Goal: Transaction & Acquisition: Purchase product/service

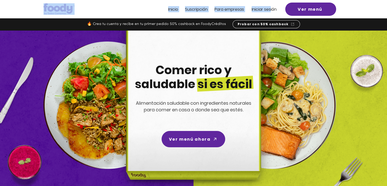
drag, startPoint x: 274, startPoint y: 6, endPoint x: 271, endPoint y: 9, distance: 4.1
click at [271, 9] on header "Inicio Suscripción Pa ra empresas Iniciar sesión Ver menú" at bounding box center [193, 9] width 387 height 18
click at [271, 9] on span "Iniciar sesión" at bounding box center [264, 9] width 25 height 6
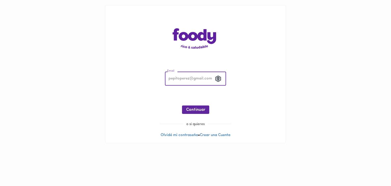
click at [199, 79] on input "email" at bounding box center [195, 79] width 61 height 14
type input "digonzalezval@gmail.com"
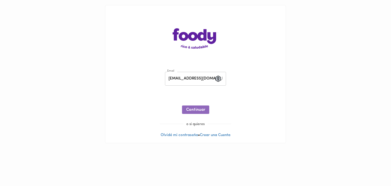
click at [201, 109] on span "Continuar" at bounding box center [195, 109] width 19 height 5
click at [190, 111] on span "Ingresar" at bounding box center [195, 109] width 16 height 5
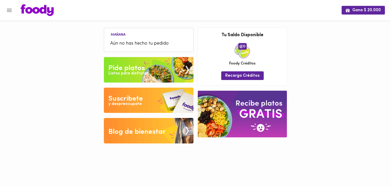
click at [143, 71] on div "Listos para disfrutar" at bounding box center [128, 73] width 40 height 6
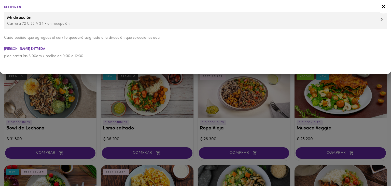
click at [53, 22] on p "Carrera 72 C 22 A 24 • en recepción" at bounding box center [195, 23] width 376 height 5
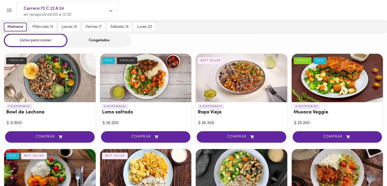
scroll to position [16, 0]
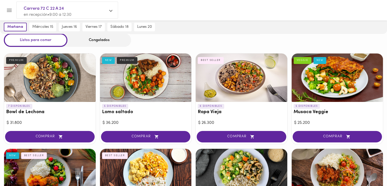
click at [133, 59] on div "PREMIUM" at bounding box center [127, 60] width 21 height 7
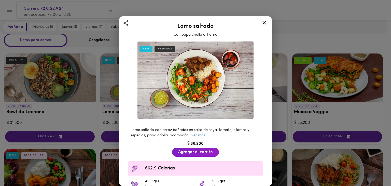
click at [263, 23] on icon at bounding box center [264, 23] width 4 height 4
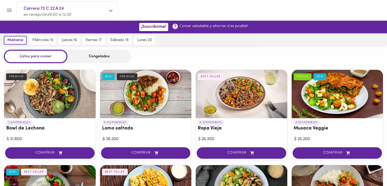
click at [105, 61] on div "Congelados" at bounding box center [99, 56] width 64 height 13
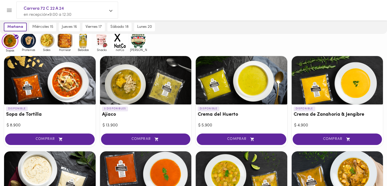
scroll to position [36, 0]
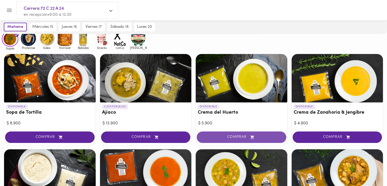
click at [245, 134] on button "COMPRAR" at bounding box center [242, 136] width 90 height 11
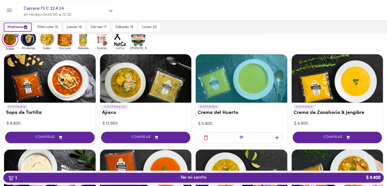
click at [276, 136] on icon "button" at bounding box center [277, 137] width 6 height 6
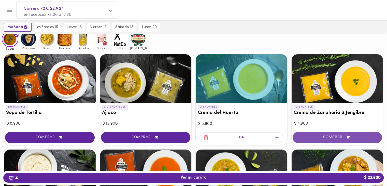
click at [353, 133] on button "COMPRAR" at bounding box center [337, 136] width 90 height 11
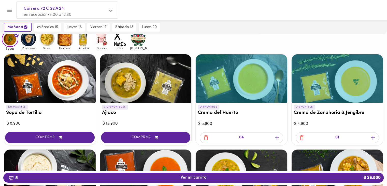
click at [373, 136] on icon "button" at bounding box center [373, 137] width 6 height 6
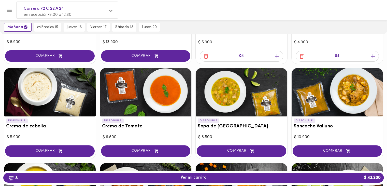
scroll to position [119, 0]
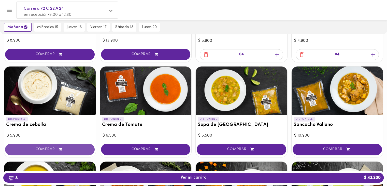
click at [79, 152] on button "COMPRAR" at bounding box center [50, 148] width 90 height 11
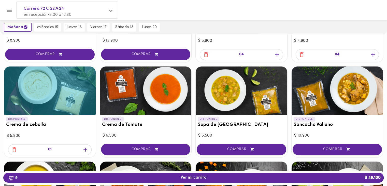
click at [84, 150] on icon "button" at bounding box center [85, 149] width 6 height 6
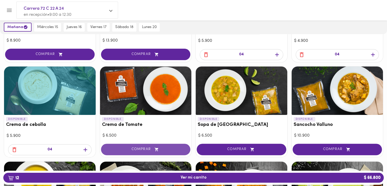
click at [179, 149] on span "COMPRAR" at bounding box center [145, 149] width 77 height 4
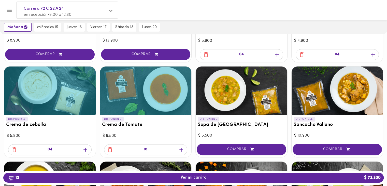
click at [183, 150] on icon "button" at bounding box center [181, 149] width 6 height 6
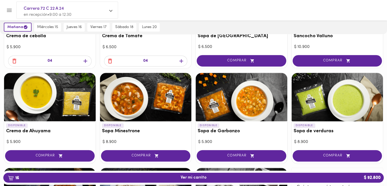
scroll to position [207, 0]
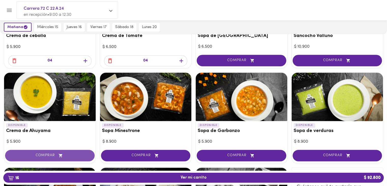
click at [50, 153] on span "COMPRAR" at bounding box center [49, 155] width 77 height 4
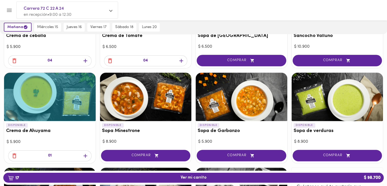
click at [84, 153] on icon "button" at bounding box center [85, 155] width 6 height 6
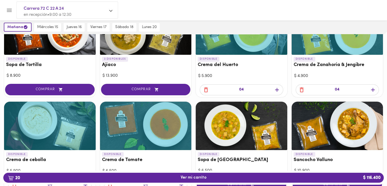
scroll to position [0, 0]
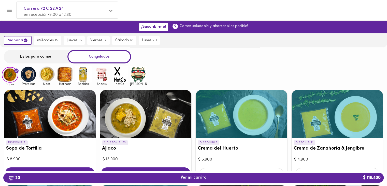
click at [103, 74] on img at bounding box center [101, 74] width 17 height 17
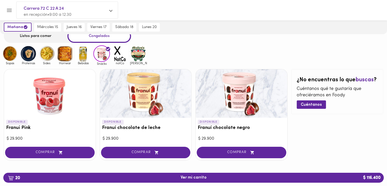
scroll to position [20, 0]
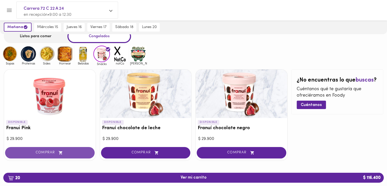
click at [57, 150] on span "COMPRAR" at bounding box center [49, 152] width 77 height 4
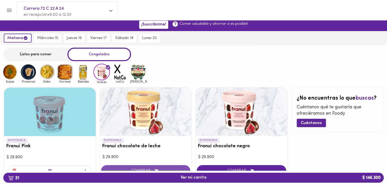
scroll to position [0, 0]
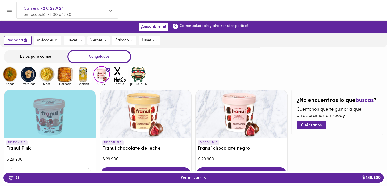
click at [24, 77] on img at bounding box center [28, 74] width 17 height 17
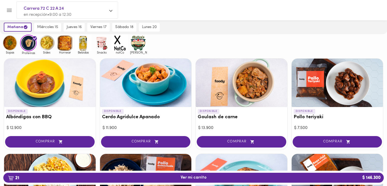
scroll to position [30, 0]
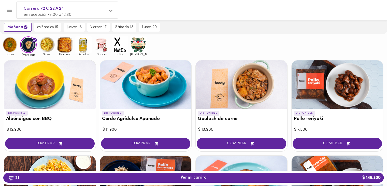
click at [51, 42] on img at bounding box center [46, 44] width 17 height 17
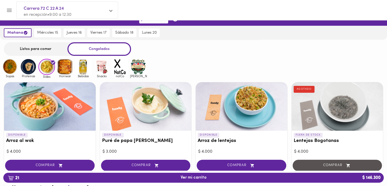
scroll to position [7, 0]
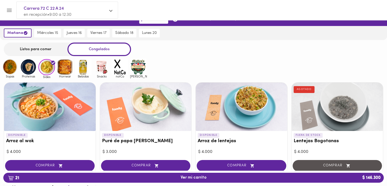
click at [68, 65] on img at bounding box center [65, 66] width 17 height 17
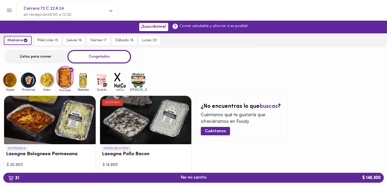
scroll to position [30, 0]
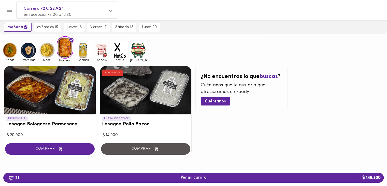
click at [81, 54] on img at bounding box center [83, 50] width 17 height 17
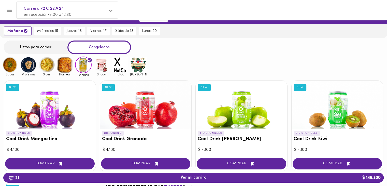
scroll to position [9, 0]
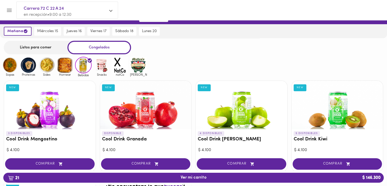
click at [63, 66] on img at bounding box center [65, 65] width 17 height 17
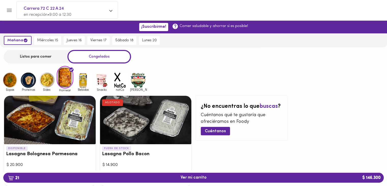
click at [31, 80] on img at bounding box center [28, 80] width 17 height 17
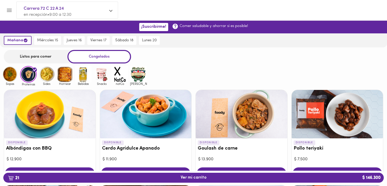
click at [330, 109] on div at bounding box center [337, 114] width 92 height 48
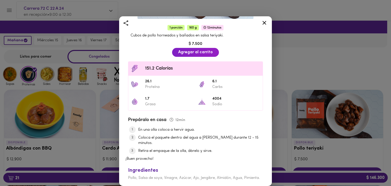
scroll to position [104, 0]
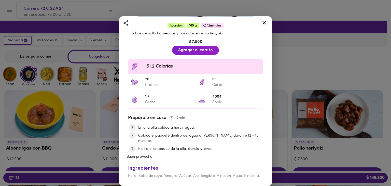
click at [267, 23] on icon at bounding box center [264, 23] width 6 height 6
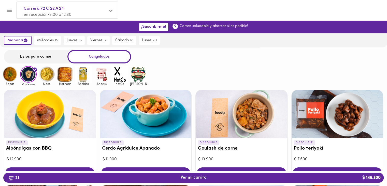
click at [42, 121] on div at bounding box center [50, 114] width 92 height 48
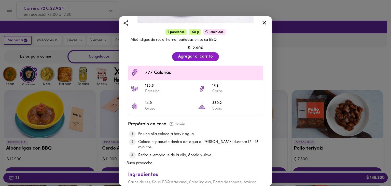
scroll to position [104, 0]
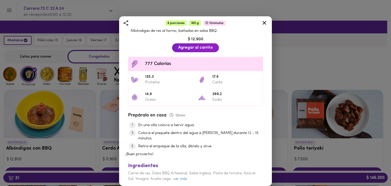
click at [264, 23] on icon at bounding box center [264, 23] width 4 height 4
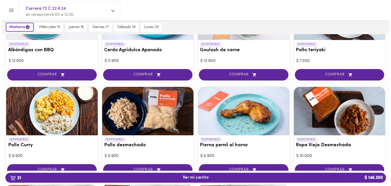
scroll to position [101, 0]
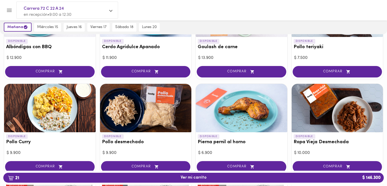
click at [39, 117] on div at bounding box center [50, 108] width 92 height 48
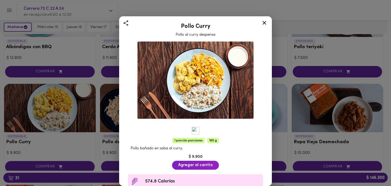
scroll to position [70, 0]
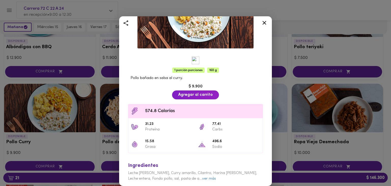
click at [265, 23] on icon at bounding box center [264, 23] width 6 height 6
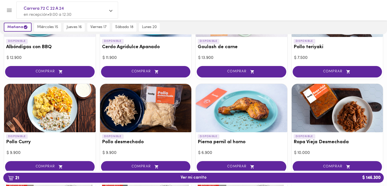
click at [137, 123] on div at bounding box center [146, 108] width 92 height 48
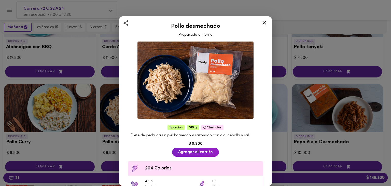
scroll to position [99, 0]
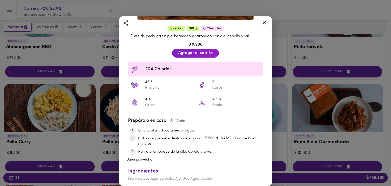
click at [263, 23] on icon at bounding box center [264, 23] width 4 height 4
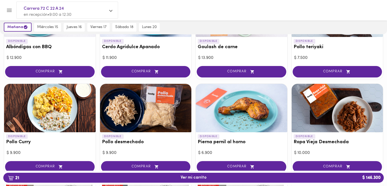
click at [236, 104] on div at bounding box center [242, 108] width 92 height 48
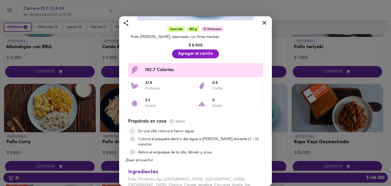
scroll to position [104, 0]
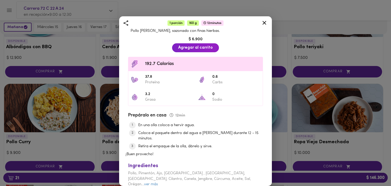
click at [263, 25] on icon at bounding box center [264, 23] width 6 height 6
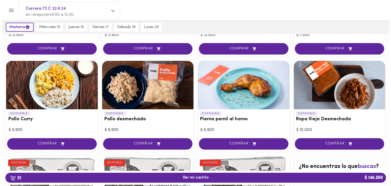
scroll to position [124, 0]
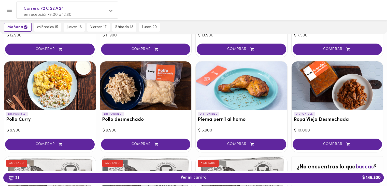
click at [330, 83] on div at bounding box center [337, 85] width 92 height 48
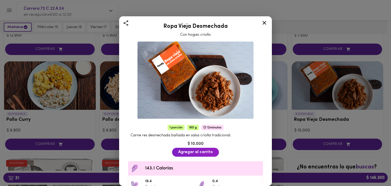
scroll to position [104, 0]
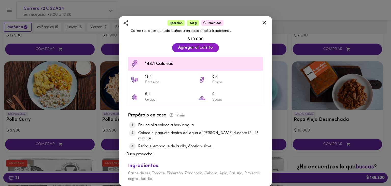
click at [265, 24] on icon at bounding box center [264, 23] width 6 height 6
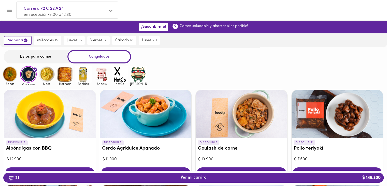
click at [61, 76] on img at bounding box center [65, 74] width 17 height 17
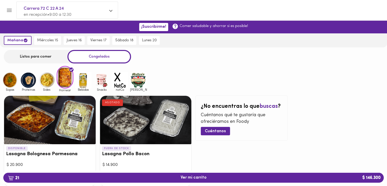
click at [56, 132] on div at bounding box center [50, 120] width 92 height 48
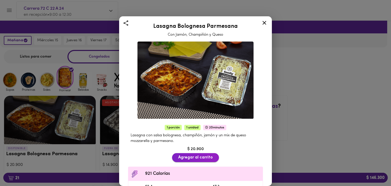
click at [189, 155] on span "Agregar al carrito" at bounding box center [195, 157] width 35 height 5
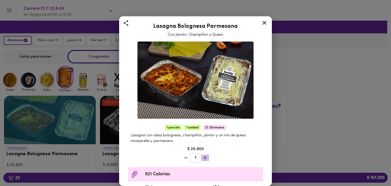
click at [205, 155] on icon "button" at bounding box center [205, 157] width 6 height 6
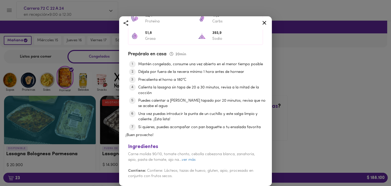
scroll to position [180, 0]
click at [263, 25] on icon at bounding box center [264, 23] width 6 height 6
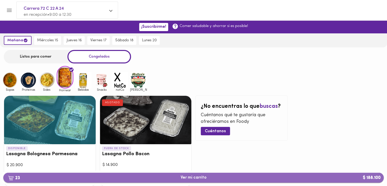
click at [179, 180] on button "23 Ver mi carrito $ 188.100" at bounding box center [193, 177] width 380 height 10
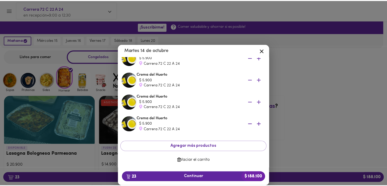
scroll to position [445, 0]
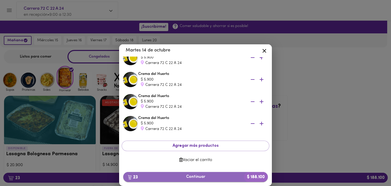
click at [200, 176] on span "23 Continuar $ 188.100" at bounding box center [195, 176] width 136 height 5
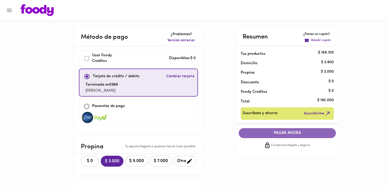
click at [290, 134] on span "PAGAR AHORA" at bounding box center [287, 132] width 87 height 5
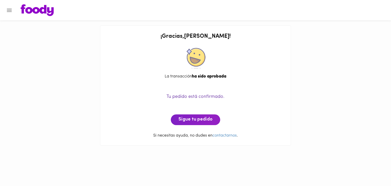
click at [51, 10] on img at bounding box center [37, 10] width 33 height 12
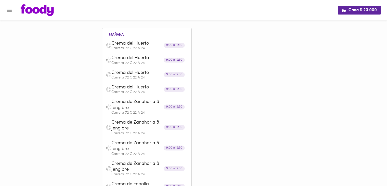
click at [28, 12] on img at bounding box center [37, 10] width 33 height 12
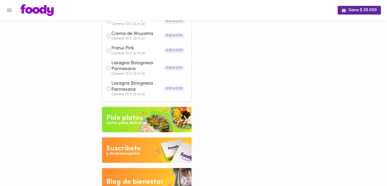
scroll to position [326, 0]
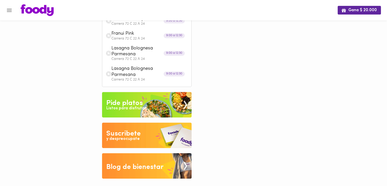
click at [130, 112] on img at bounding box center [147, 104] width 90 height 25
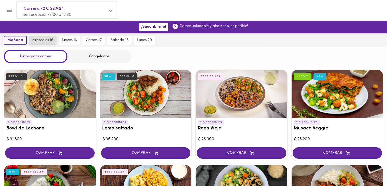
click at [37, 40] on span "miércoles 15" at bounding box center [42, 40] width 21 height 5
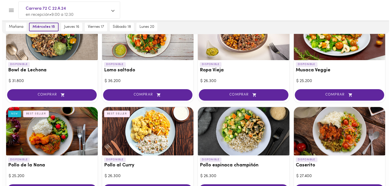
scroll to position [58, 0]
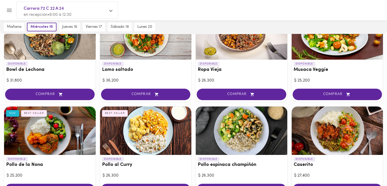
click at [52, 135] on div at bounding box center [50, 130] width 92 height 48
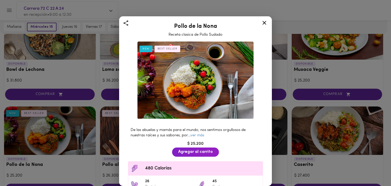
scroll to position [68, 0]
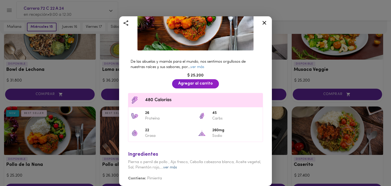
click at [177, 166] on link "ver más" at bounding box center [170, 167] width 14 height 4
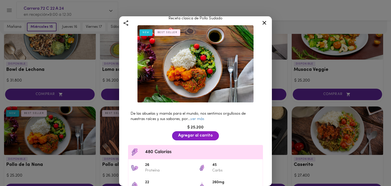
scroll to position [16, 0]
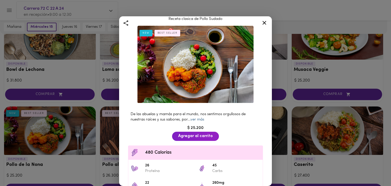
click at [196, 117] on link "ver más" at bounding box center [197, 119] width 14 height 4
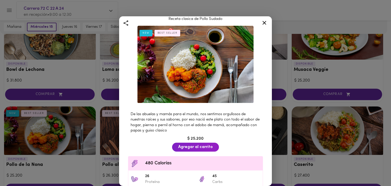
click at [265, 23] on icon at bounding box center [264, 23] width 6 height 6
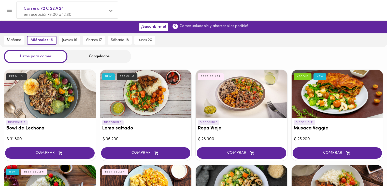
click at [30, 115] on div at bounding box center [50, 94] width 92 height 48
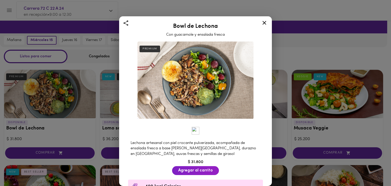
click at [263, 22] on icon at bounding box center [264, 23] width 6 height 6
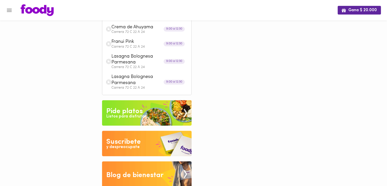
scroll to position [326, 0]
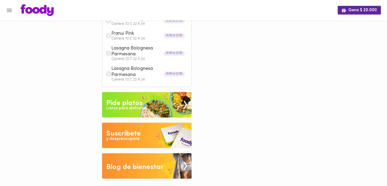
click at [122, 136] on div "y despreocupate" at bounding box center [122, 139] width 33 height 6
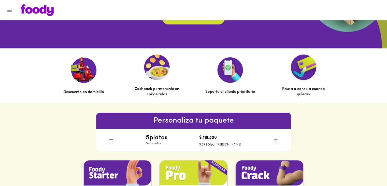
scroll to position [130, 0]
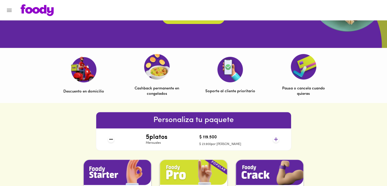
click at [122, 136] on div "5 platos Mensuales $ 119.500 $ 23.900 por plato" at bounding box center [193, 139] width 175 height 22
click at [109, 140] on icon at bounding box center [111, 139] width 6 height 6
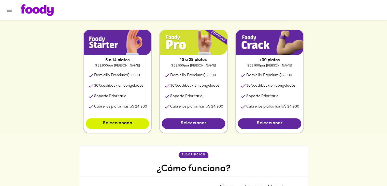
scroll to position [260, 0]
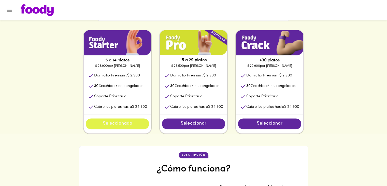
click at [130, 127] on button "Seleccionado" at bounding box center [117, 123] width 63 height 11
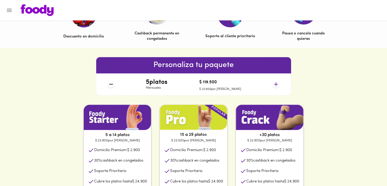
scroll to position [185, 0]
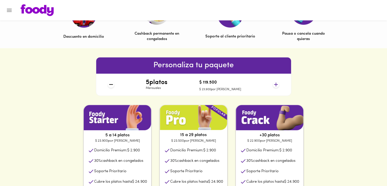
click at [276, 84] on icon at bounding box center [276, 84] width 4 height 4
click at [111, 85] on icon at bounding box center [111, 84] width 6 height 6
click at [276, 84] on icon at bounding box center [276, 84] width 4 height 4
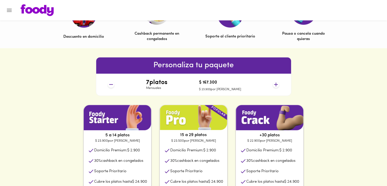
click at [276, 84] on icon at bounding box center [276, 84] width 4 height 4
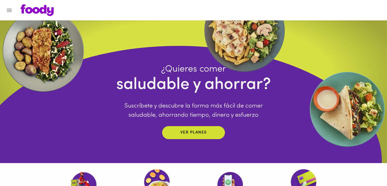
scroll to position [0, 0]
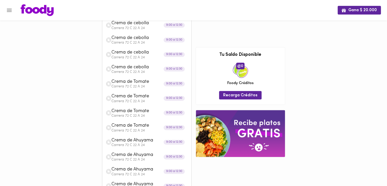
scroll to position [326, 0]
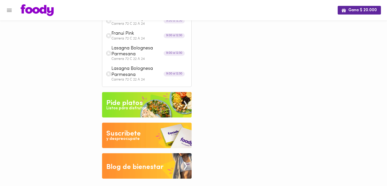
click at [117, 103] on div "Pide platos" at bounding box center [124, 103] width 36 height 10
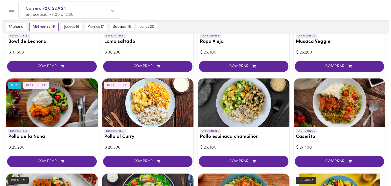
scroll to position [86, 0]
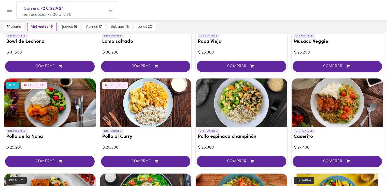
click at [333, 114] on div at bounding box center [337, 102] width 92 height 48
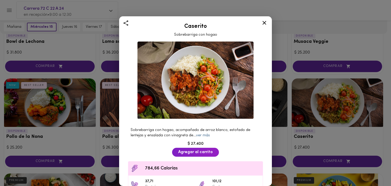
click at [206, 134] on link "ver más" at bounding box center [203, 135] width 14 height 4
click at [264, 24] on icon at bounding box center [264, 23] width 6 height 6
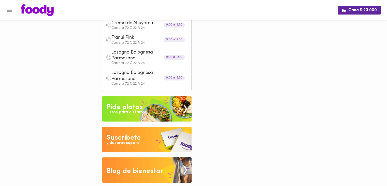
scroll to position [326, 0]
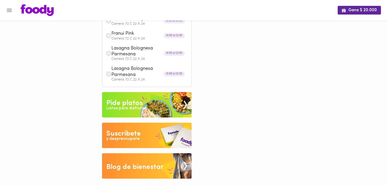
click at [130, 136] on div "y despreocupate" at bounding box center [122, 139] width 33 height 6
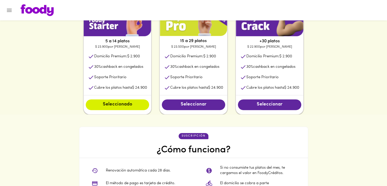
scroll to position [279, 0]
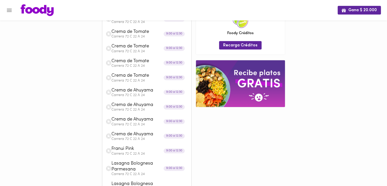
scroll to position [326, 0]
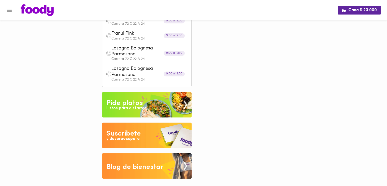
click at [136, 104] on div "Pide platos" at bounding box center [124, 103] width 36 height 10
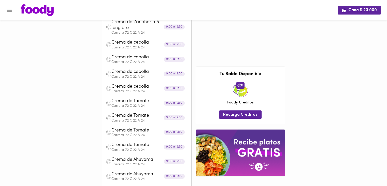
scroll to position [326, 0]
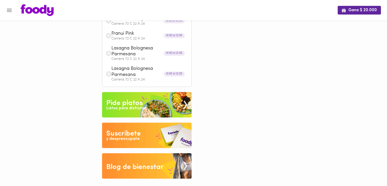
click at [142, 135] on img at bounding box center [147, 134] width 90 height 25
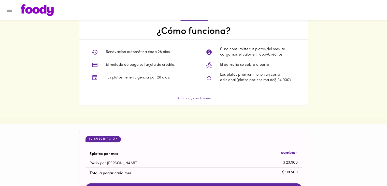
scroll to position [395, 0]
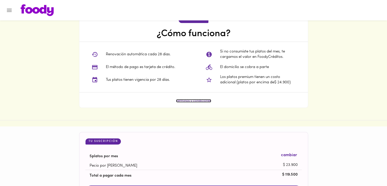
click at [200, 102] on link "Términos y condiciones" at bounding box center [193, 100] width 35 height 3
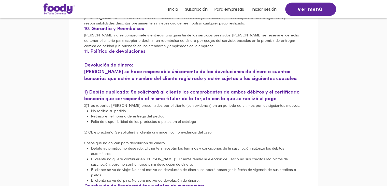
scroll to position [553, 0]
